Goal: Task Accomplishment & Management: Complete application form

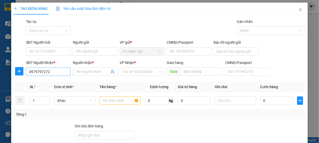
click at [49, 73] on input "0979797272" at bounding box center [48, 72] width 45 height 8
click at [52, 71] on input "0979797272" at bounding box center [48, 72] width 45 height 8
type input "0979797272"
click at [46, 81] on div "Transit Pickup Surcharge Ids Transit Deliver Surcharge Ids Transit Deliver Surc…" at bounding box center [159, 100] width 291 height 163
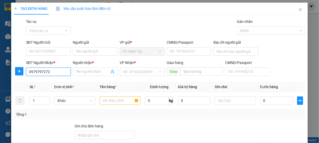
click at [52, 72] on input "0979797272" at bounding box center [48, 72] width 45 height 8
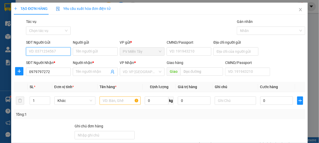
click at [47, 52] on input "SĐT Người Gửi" at bounding box center [48, 51] width 45 height 8
type input "0935772255"
click at [51, 59] on div "0935772255 - phat" at bounding box center [48, 62] width 38 height 6
type input "phat"
type input "095098002089"
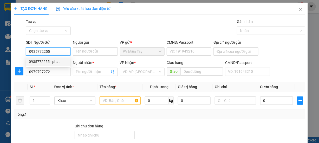
type input "tan phu"
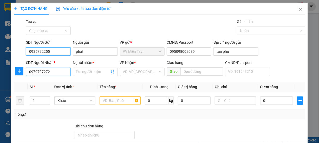
type input "0935772255"
click at [57, 72] on input "0979797272" at bounding box center [48, 72] width 45 height 8
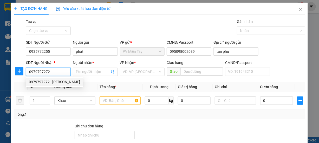
click at [59, 80] on div "0979797272 - [PERSON_NAME]" at bounding box center [54, 82] width 51 height 6
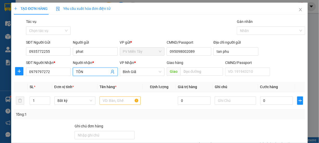
drag, startPoint x: 91, startPoint y: 70, endPoint x: 53, endPoint y: 81, distance: 39.3
click at [53, 81] on div "Transit Pickup Surcharge Ids Transit Deliver Surcharge Ids Transit Deliver Surc…" at bounding box center [159, 100] width 291 height 163
type input "Ngoc Toan"
click at [103, 101] on body "Kết quả tìm kiếm ( 0 ) Bộ lọc No Data mientay.hoamaivt 1 Điều hành xe Kho hàng …" at bounding box center [159, 71] width 319 height 143
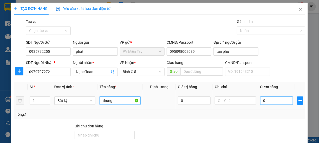
type input "thung"
click at [267, 101] on input "0" at bounding box center [276, 100] width 33 height 8
type input "40"
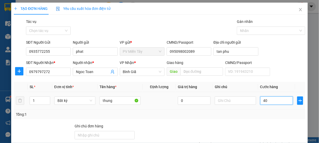
click at [264, 97] on input "40" at bounding box center [276, 100] width 33 height 8
type input "50"
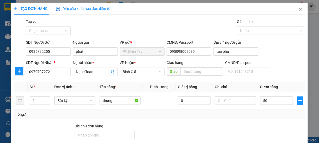
click at [264, 115] on div "Tổng: 1" at bounding box center [159, 114] width 287 height 6
type input "50.000"
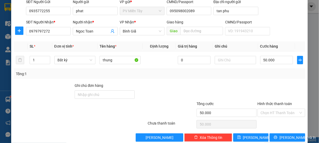
scroll to position [42, 0]
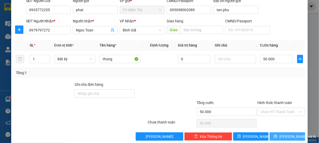
click at [282, 135] on span "[PERSON_NAME] và In" at bounding box center [297, 136] width 36 height 6
